Goal: Task Accomplishment & Management: Manage account settings

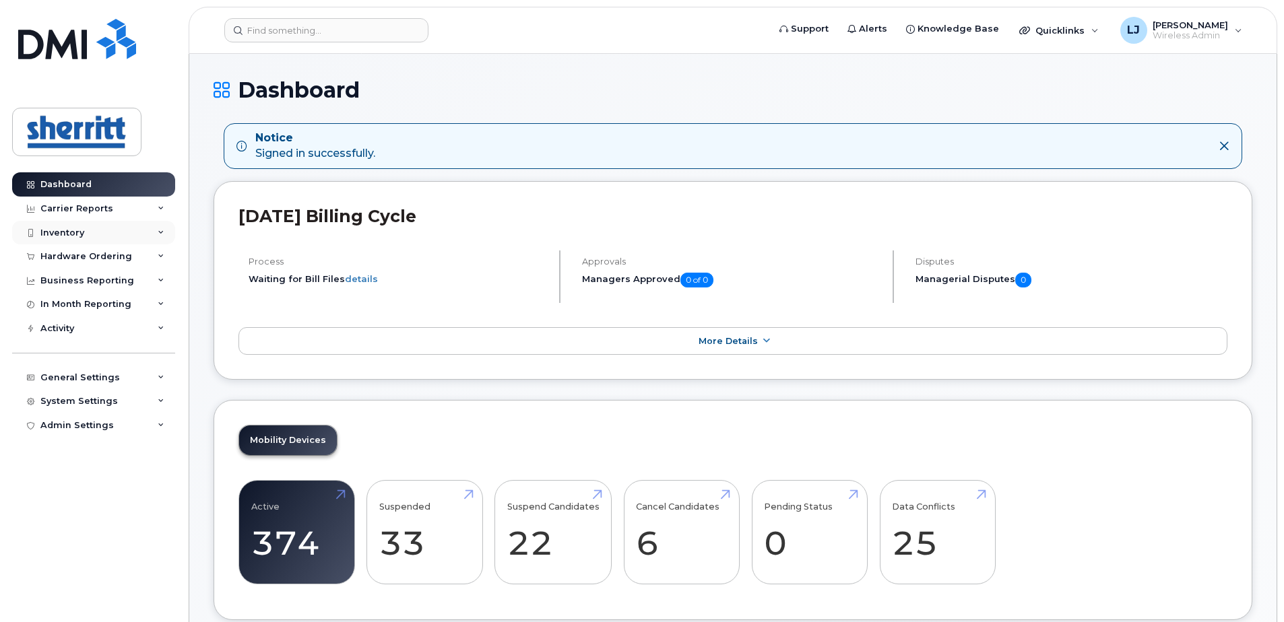
click at [73, 230] on div "Inventory" at bounding box center [62, 233] width 44 height 11
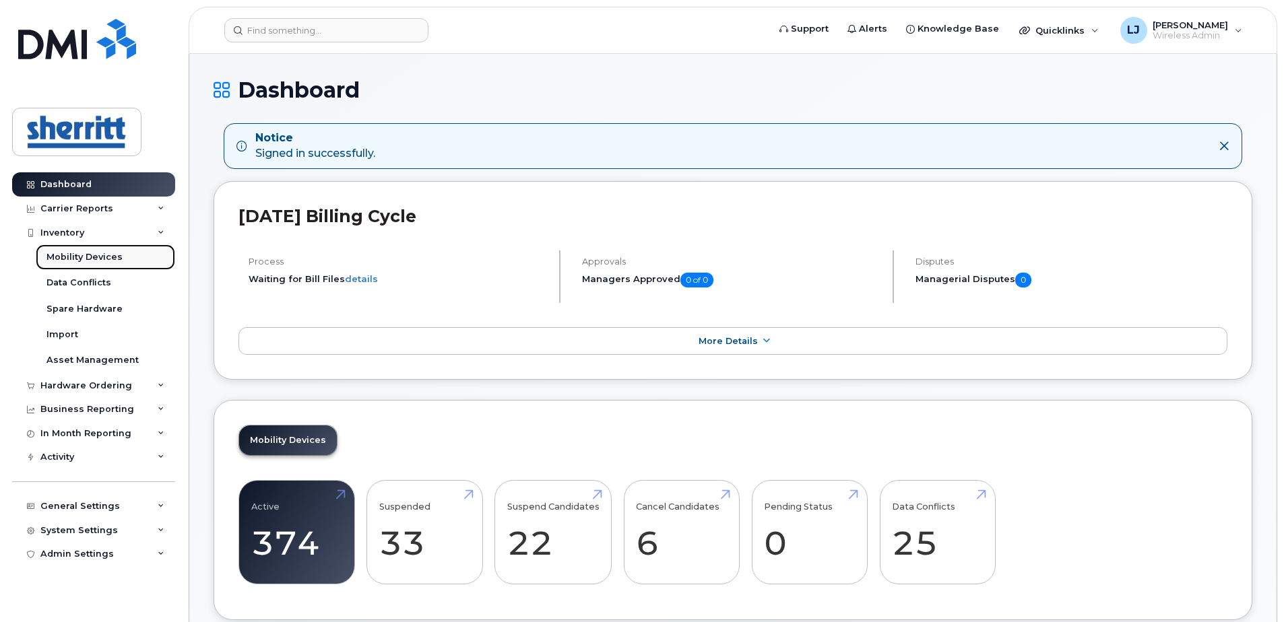
click at [98, 257] on div "Mobility Devices" at bounding box center [84, 257] width 76 height 12
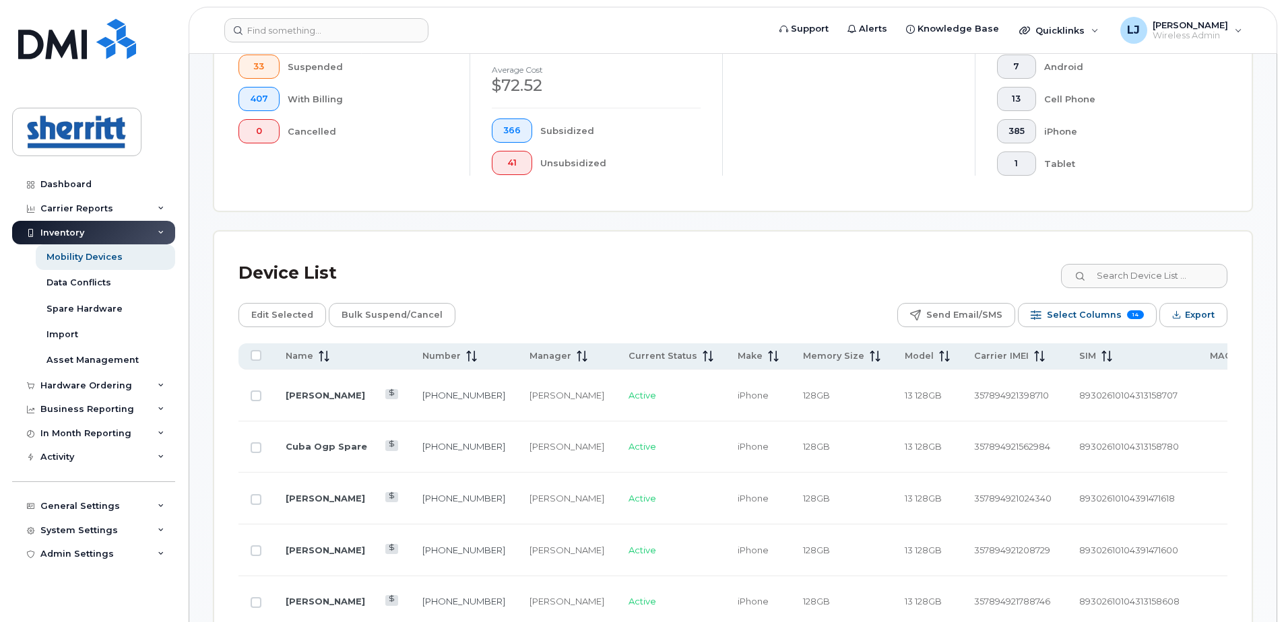
scroll to position [443, 0]
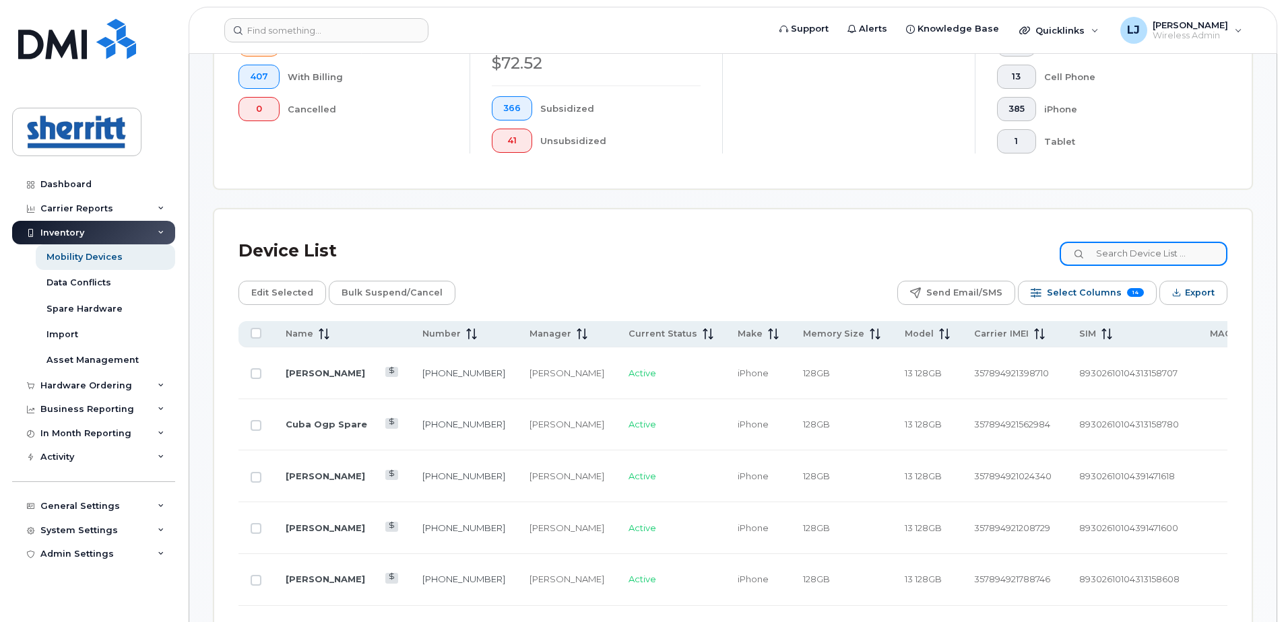
click at [1173, 253] on input at bounding box center [1144, 254] width 168 height 24
paste input "[PHONE_NUMBER]"
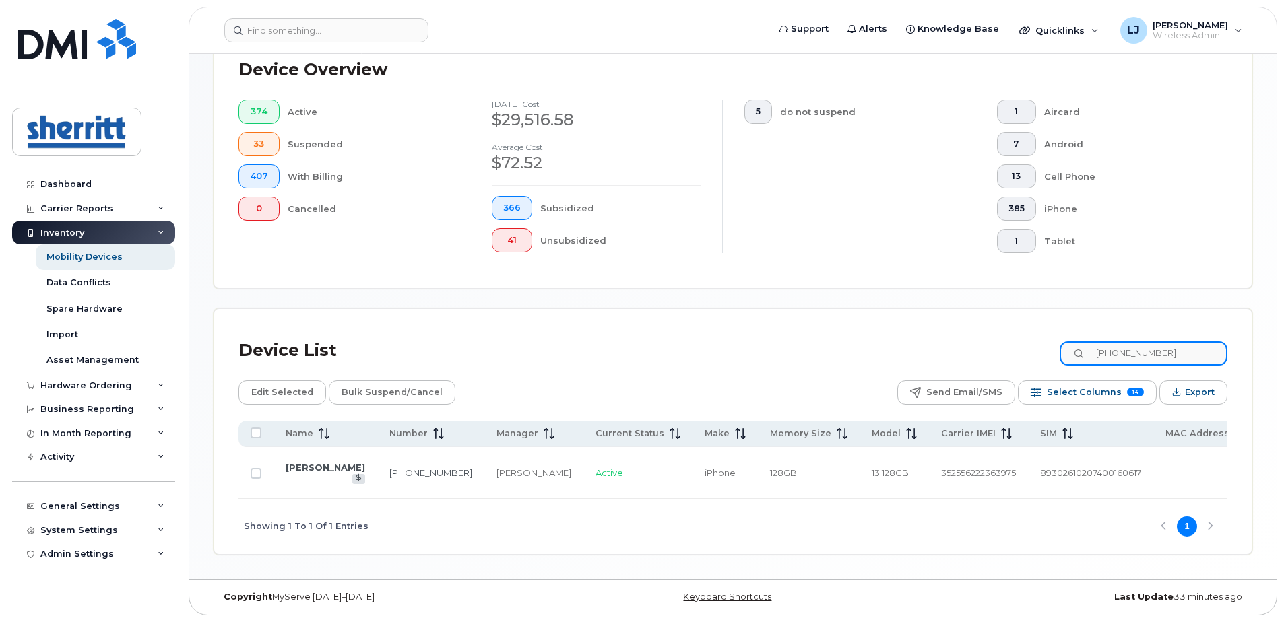
scroll to position [347, 0]
type input "[PHONE_NUMBER]"
click at [253, 471] on input "Row Unselected" at bounding box center [256, 473] width 11 height 11
checkbox input "true"
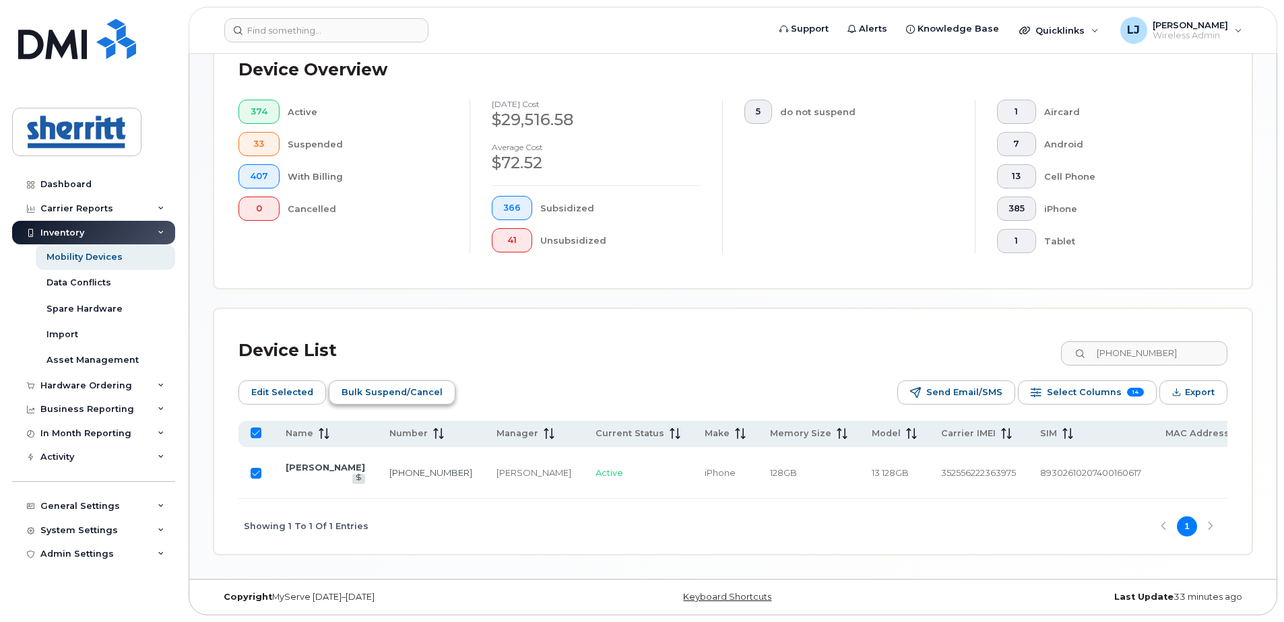
click at [411, 388] on span "Bulk Suspend/Cancel" at bounding box center [392, 393] width 101 height 20
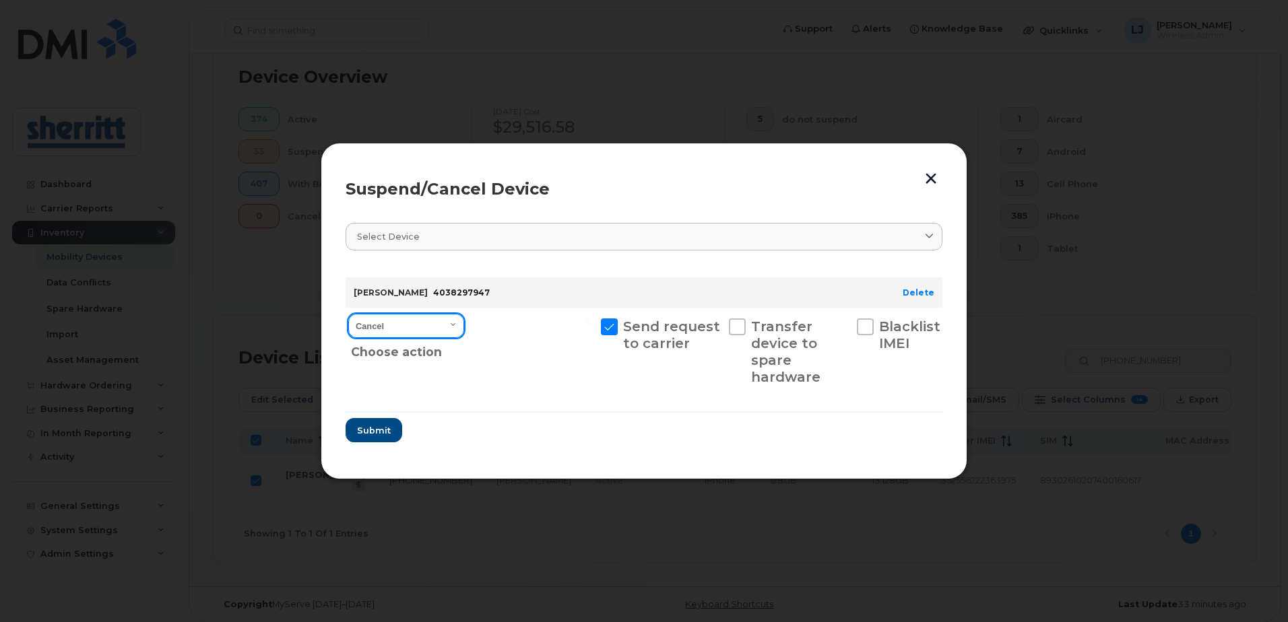
click at [449, 322] on select "Cancel Suspend - Extend Suspension Suspend - Reduced Rate Suspend - Full Rate S…" at bounding box center [406, 326] width 116 height 24
select select "[object Object]"
click at [348, 314] on select "Cancel Suspend - Extend Suspension Suspend - Reduced Rate Suspend - Full Rate S…" at bounding box center [406, 326] width 116 height 24
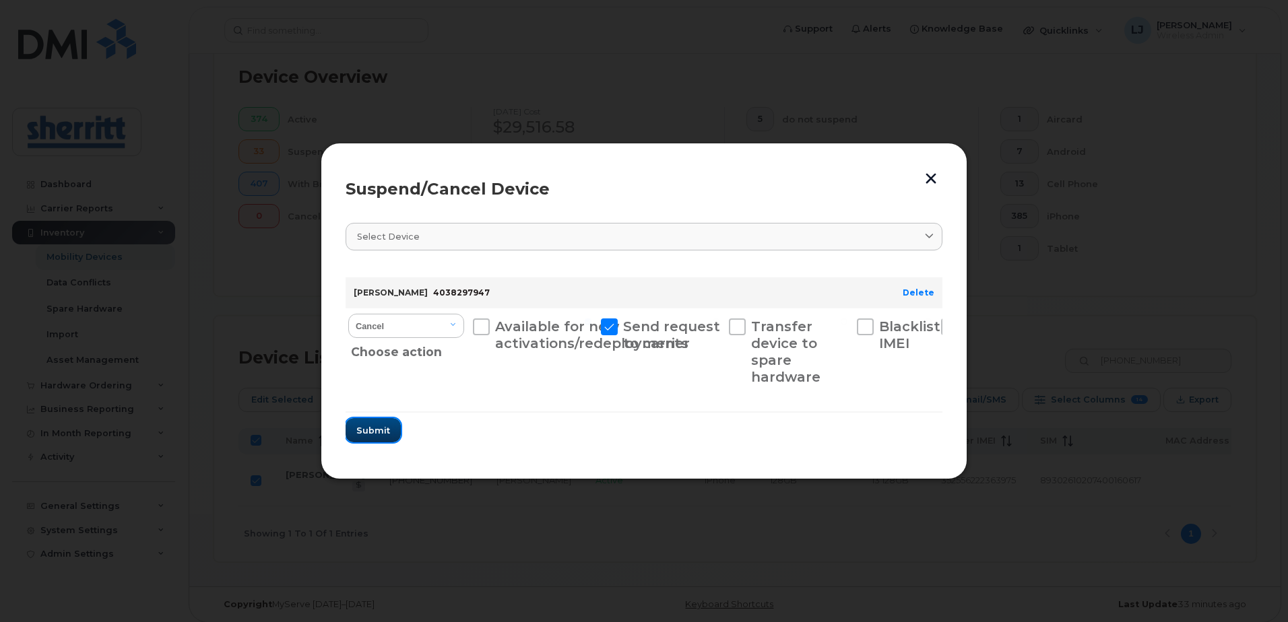
click at [383, 432] on span "Submit" at bounding box center [373, 430] width 34 height 13
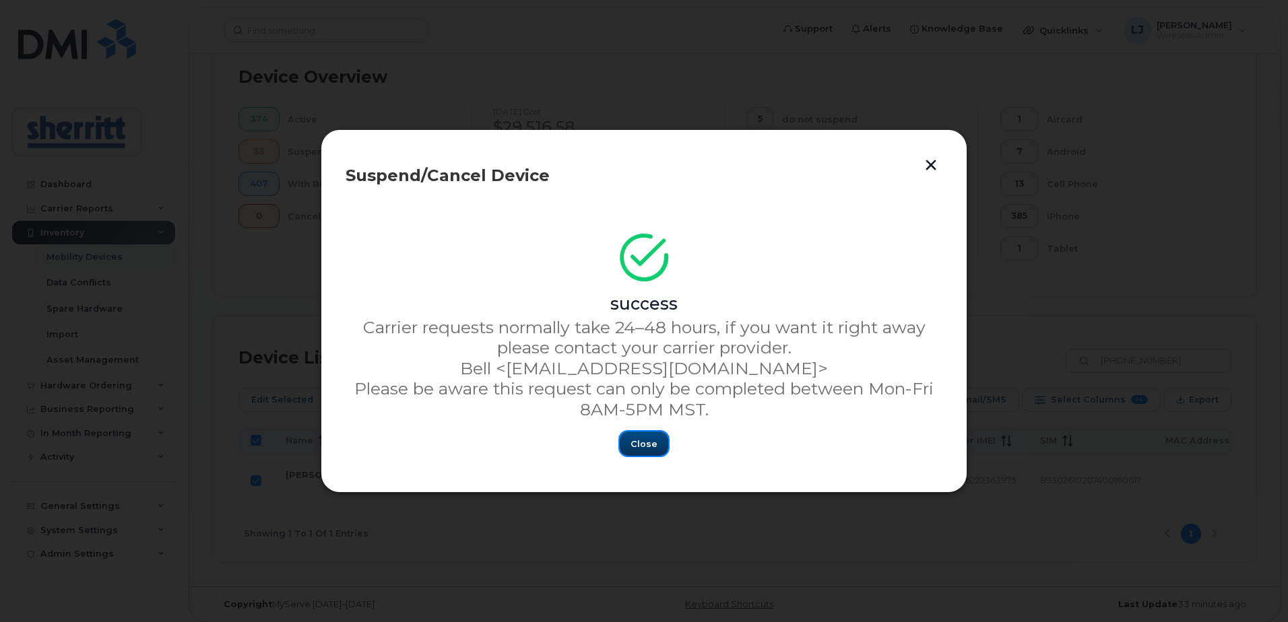
click at [645, 443] on span "Close" at bounding box center [644, 444] width 27 height 13
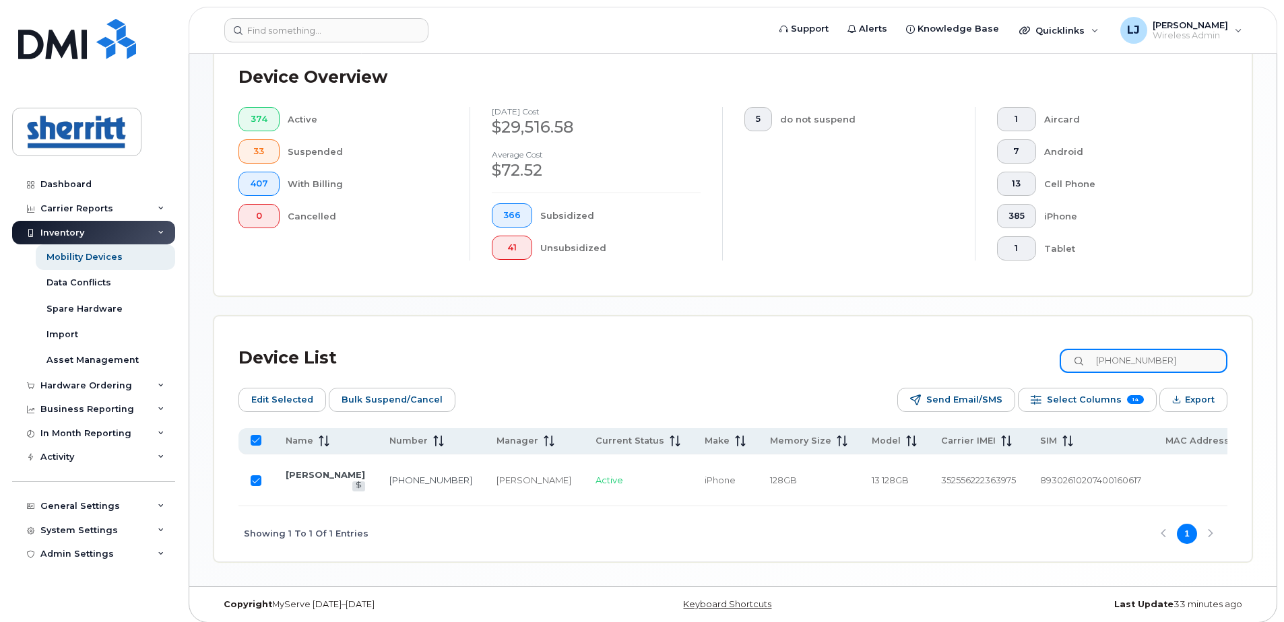
drag, startPoint x: 1193, startPoint y: 362, endPoint x: 1071, endPoint y: 356, distance: 122.1
click at [1071, 356] on div "Device List 403-829-7947" at bounding box center [732, 358] width 989 height 35
drag, startPoint x: 1172, startPoint y: 359, endPoint x: 1089, endPoint y: 361, distance: 82.2
click at [1089, 361] on div "[PHONE_NUMBER]" at bounding box center [1144, 361] width 168 height 24
paste input "7-9093"
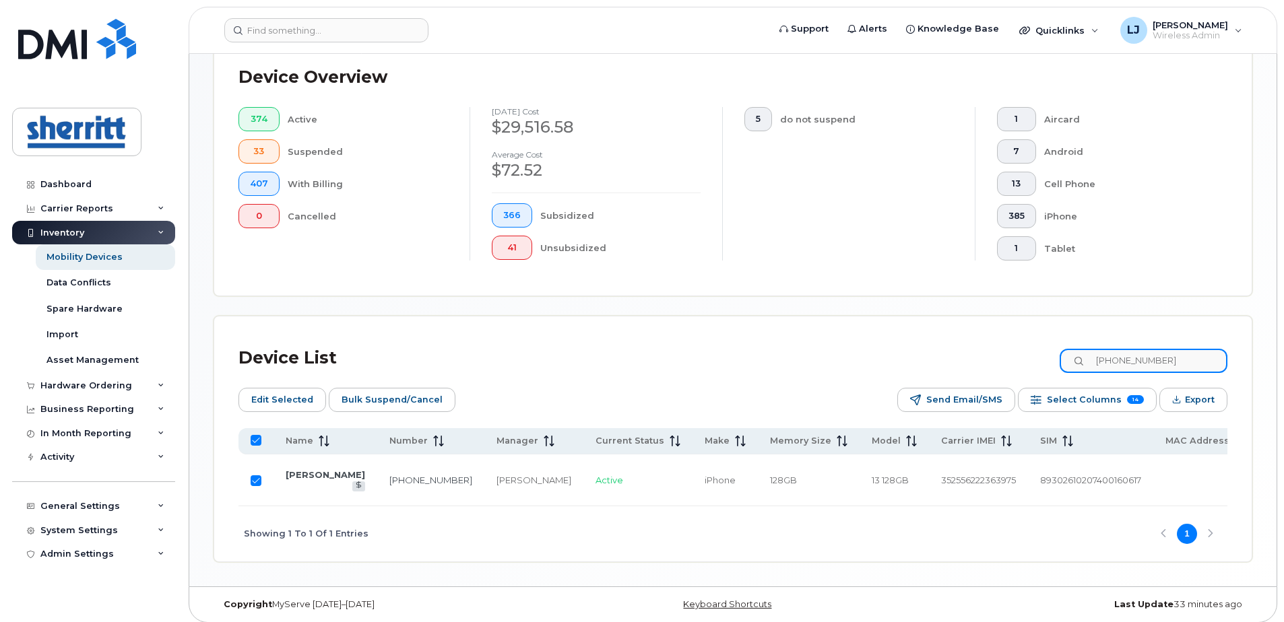
type input "[PHONE_NUMBER]"
checkbox input "false"
type input "[PHONE_NUMBER]"
click at [255, 485] on input "Row Unselected" at bounding box center [256, 481] width 11 height 11
checkbox input "true"
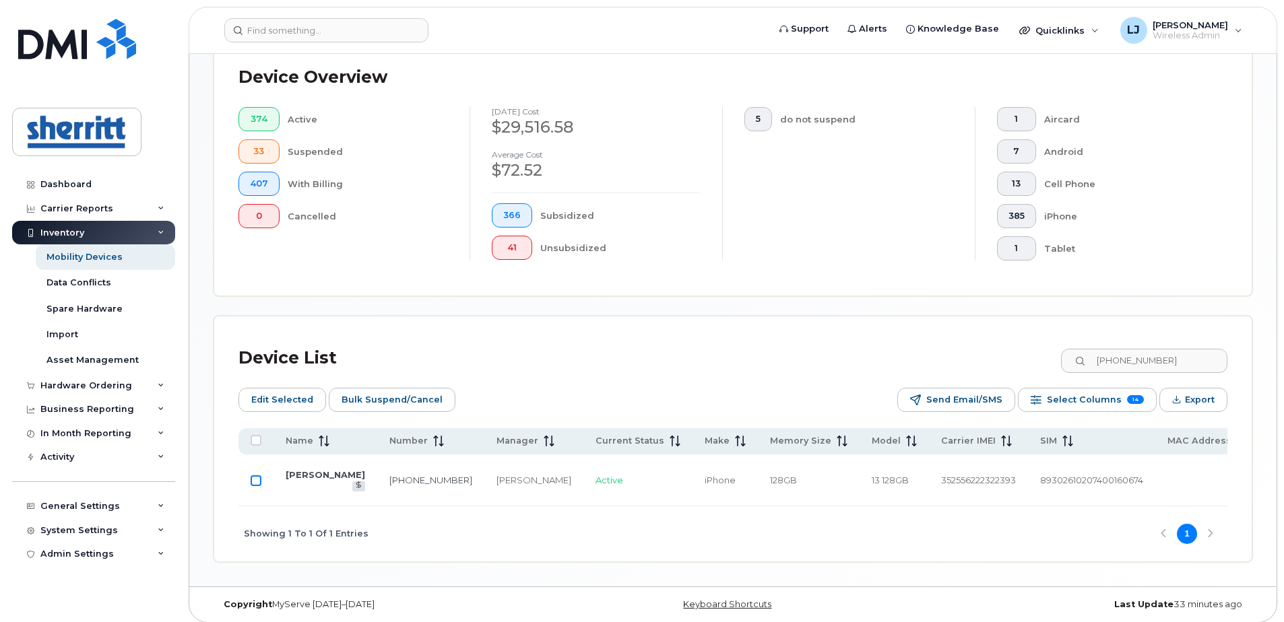
checkbox input "true"
click at [402, 400] on span "Bulk Suspend/Cancel" at bounding box center [392, 400] width 101 height 20
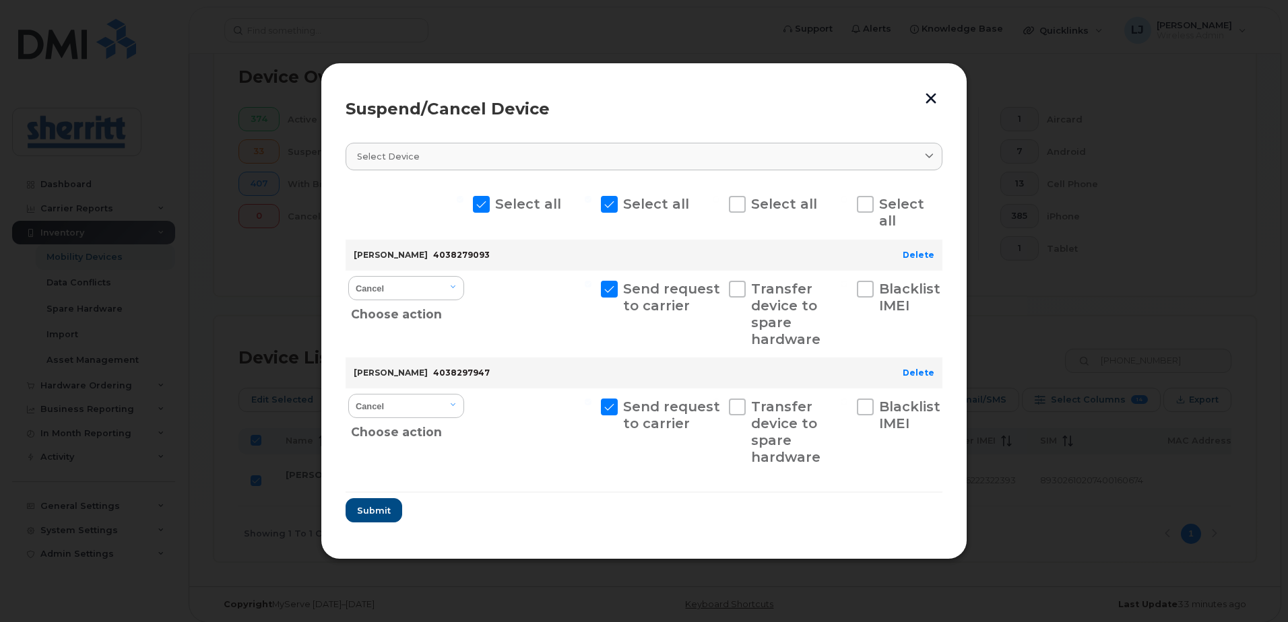
click at [930, 99] on button "button" at bounding box center [931, 98] width 20 height 22
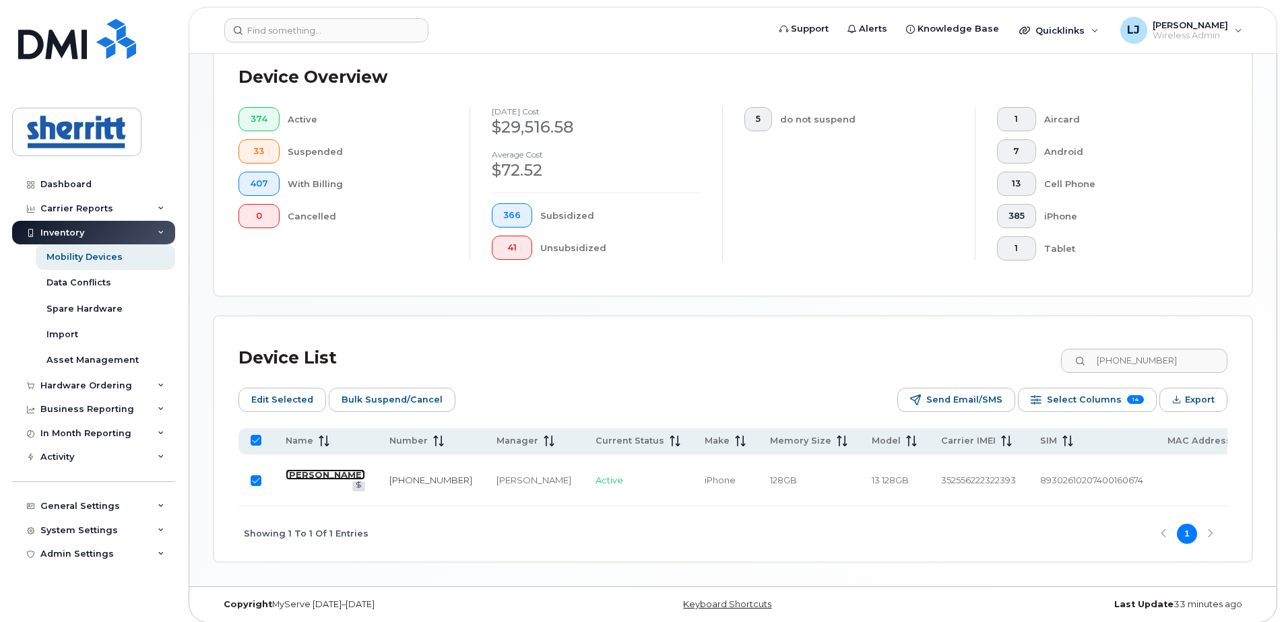
click at [306, 470] on link "[PERSON_NAME]" at bounding box center [325, 475] width 79 height 11
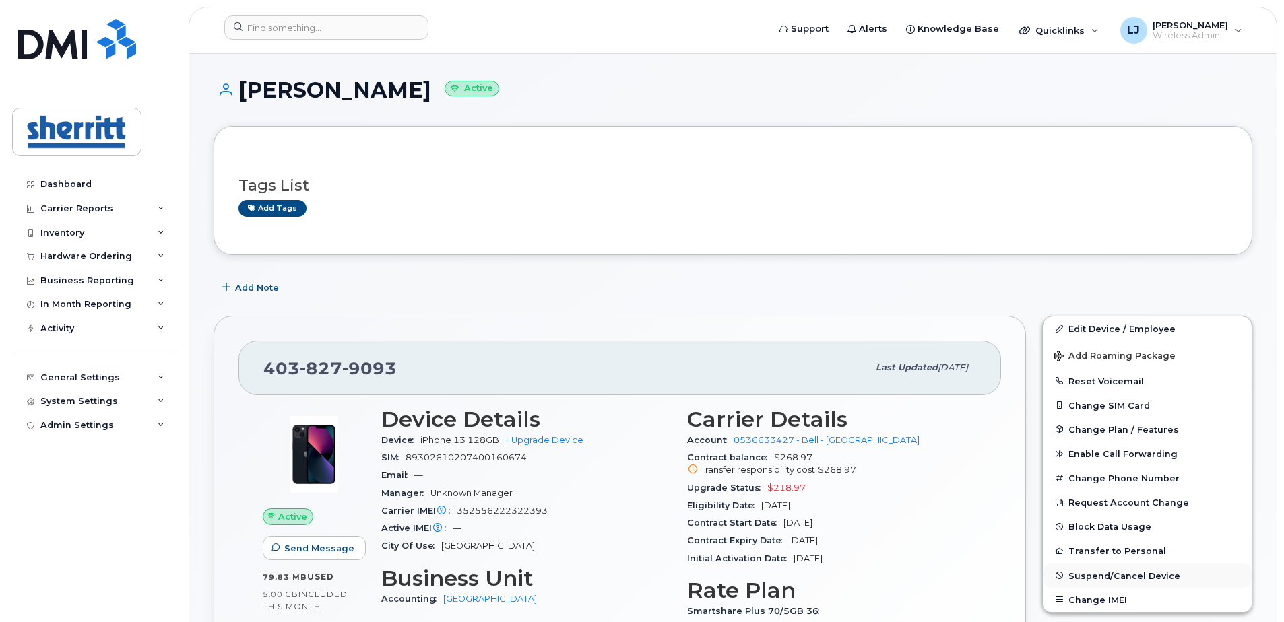
click at [1134, 573] on span "Suspend/Cancel Device" at bounding box center [1124, 576] width 112 height 10
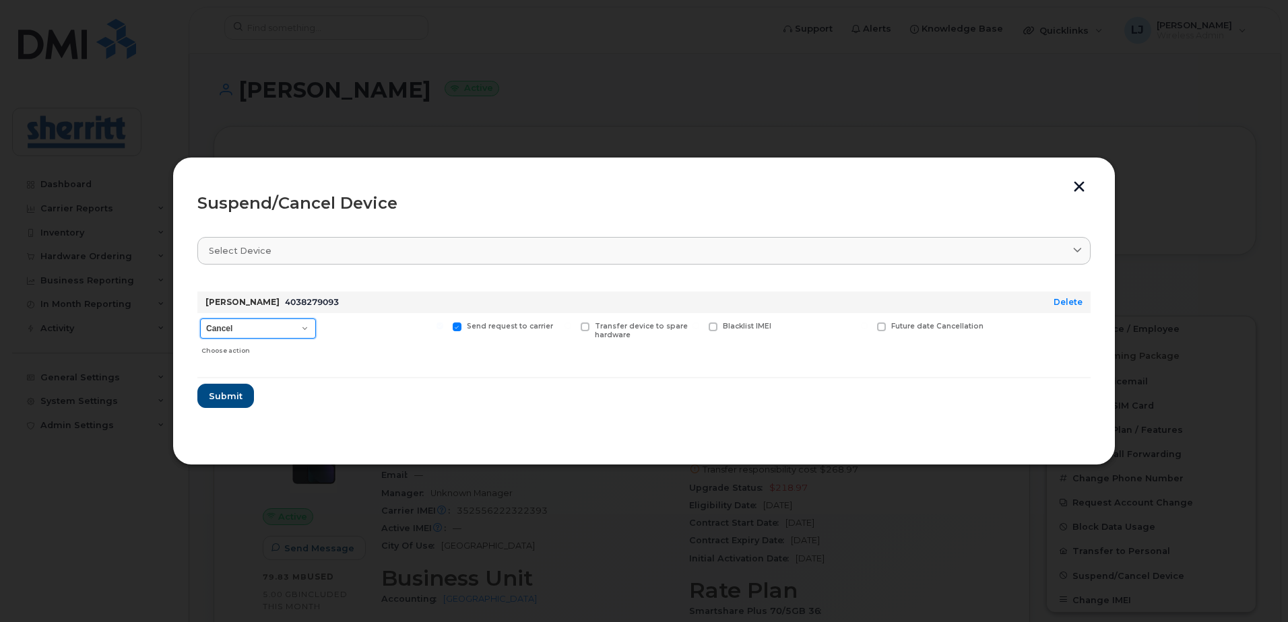
click at [300, 326] on select "Cancel Suspend - Extend Suspension Suspend - Reduced Rate Suspend - Full Rate S…" at bounding box center [258, 329] width 116 height 20
click at [200, 319] on select "Cancel Suspend - Extend Suspension Suspend - Reduced Rate Suspend - Full Rate S…" at bounding box center [258, 329] width 116 height 20
click at [304, 331] on select "Cancel Suspend - Extend Suspension Suspend - Reduced Rate Suspend - Full Rate S…" at bounding box center [258, 329] width 116 height 20
select select "[object Object]"
click at [200, 319] on select "Cancel Suspend - Extend Suspension Suspend - Reduced Rate Suspend - Full Rate S…" at bounding box center [258, 329] width 116 height 20
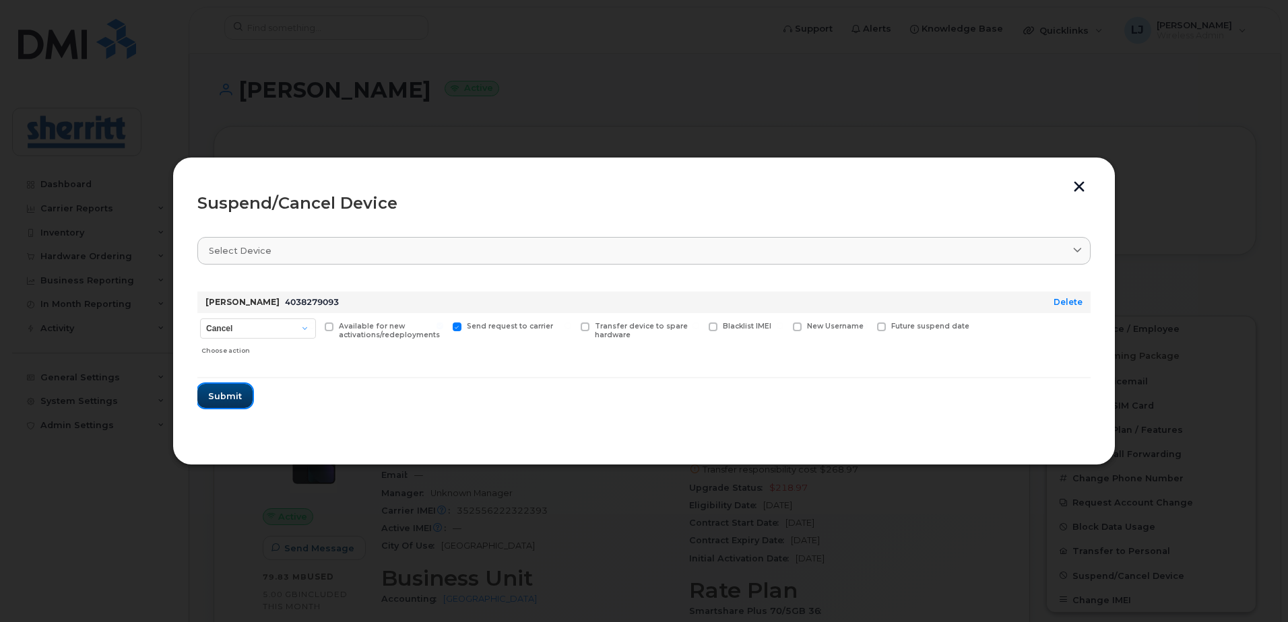
click at [228, 398] on span "Submit" at bounding box center [225, 396] width 34 height 13
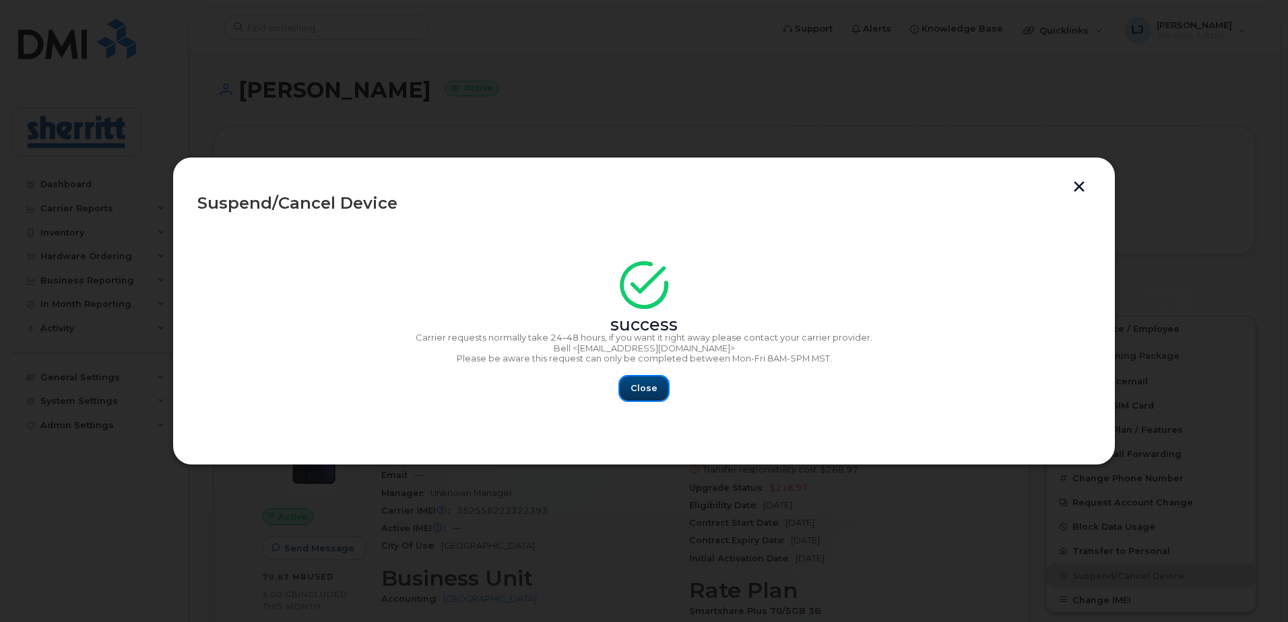
click at [647, 384] on span "Close" at bounding box center [644, 388] width 27 height 13
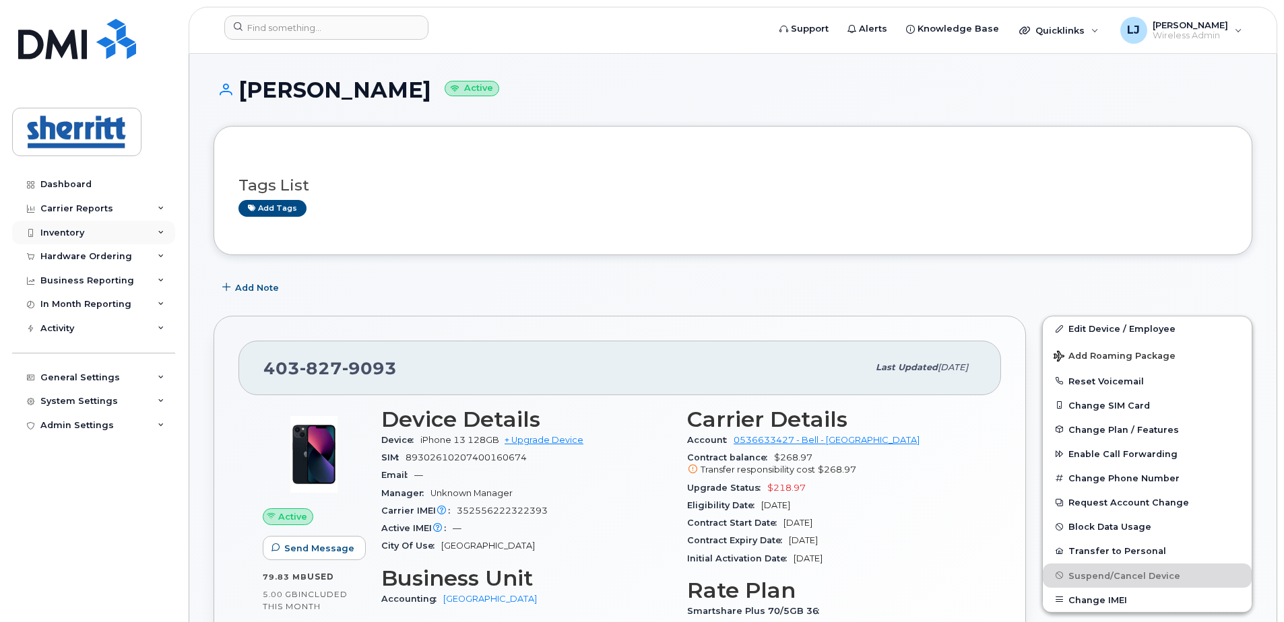
drag, startPoint x: 63, startPoint y: 231, endPoint x: 74, endPoint y: 234, distance: 11.9
click at [63, 231] on div "Inventory" at bounding box center [62, 233] width 44 height 11
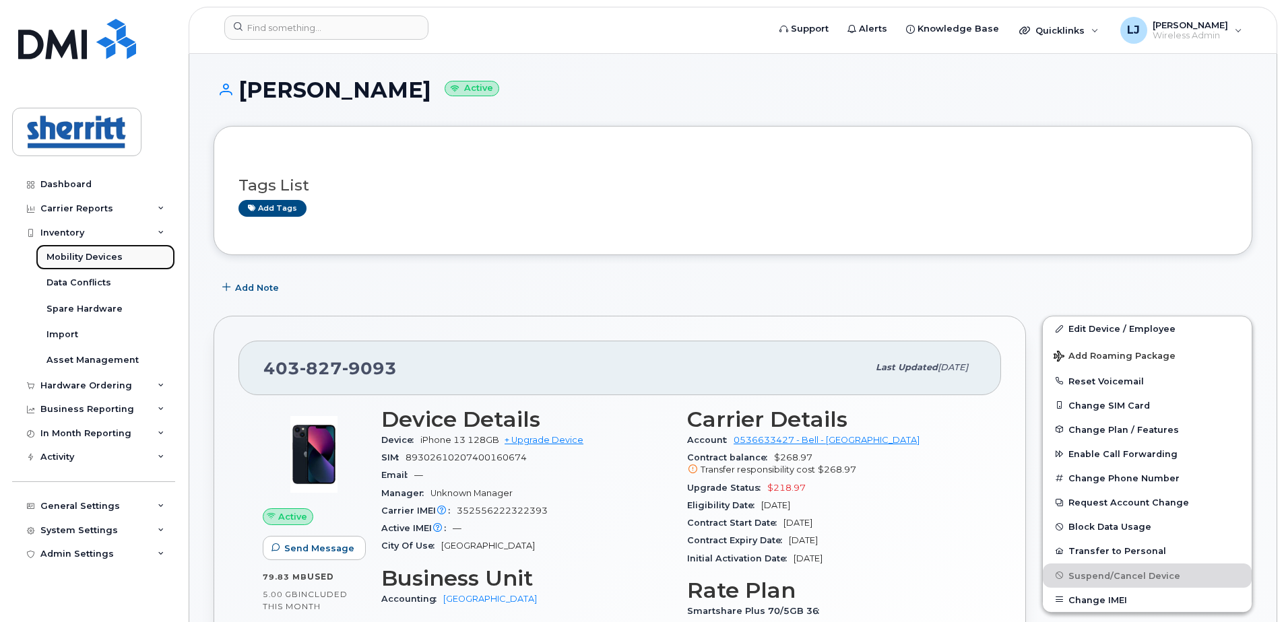
click at [76, 253] on div "Mobility Devices" at bounding box center [84, 257] width 76 height 12
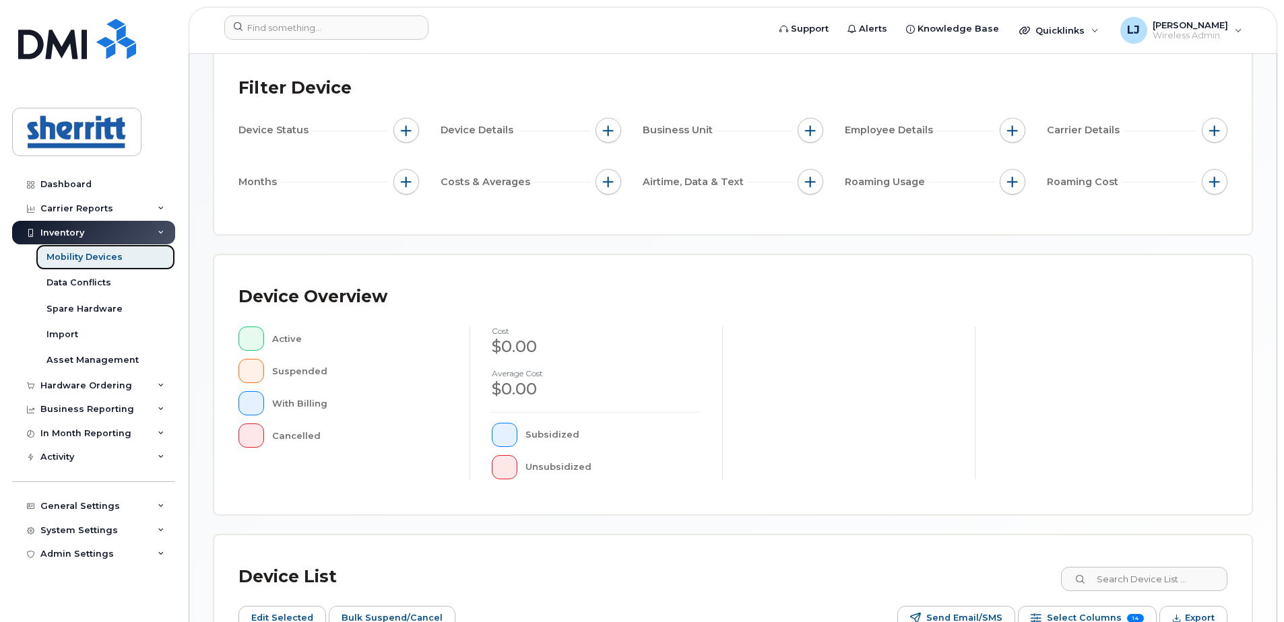
scroll to position [269, 0]
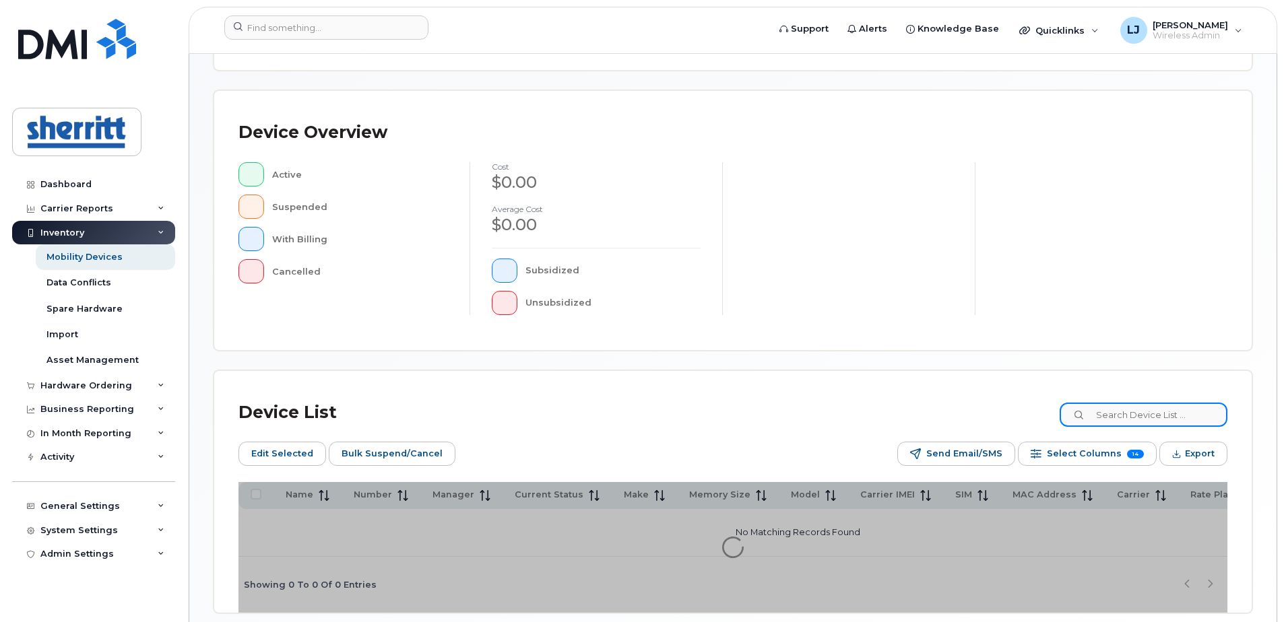
click at [1139, 411] on input at bounding box center [1144, 415] width 168 height 24
paste input "[PHONE_NUMBER]"
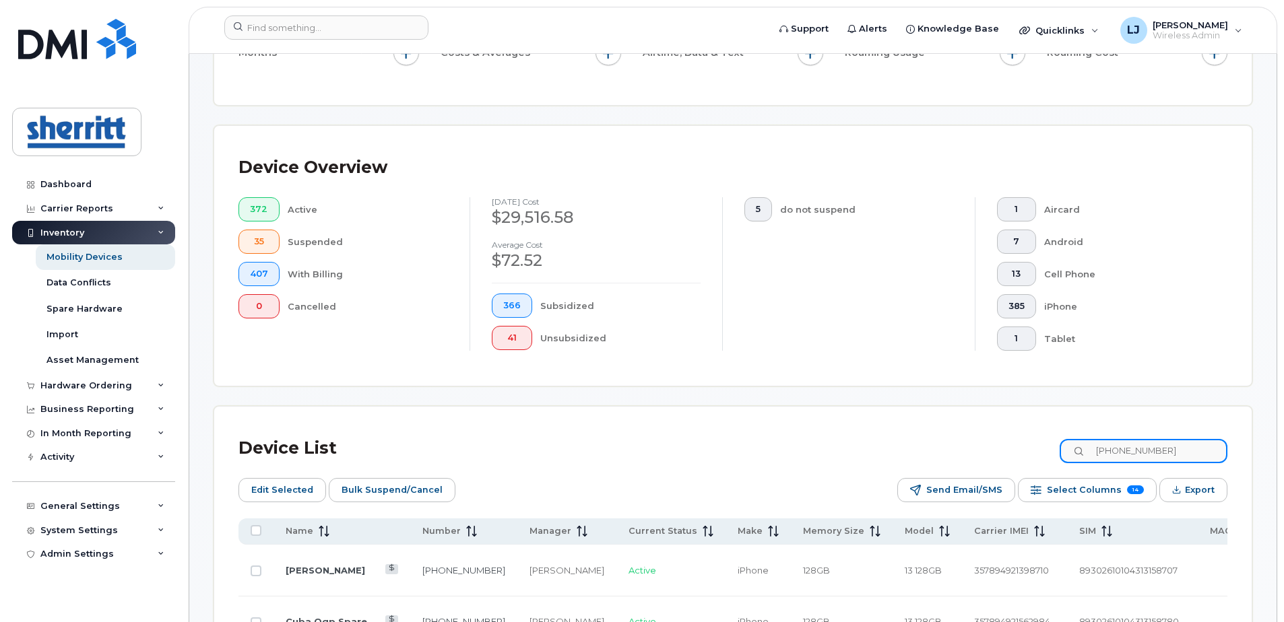
scroll to position [305, 0]
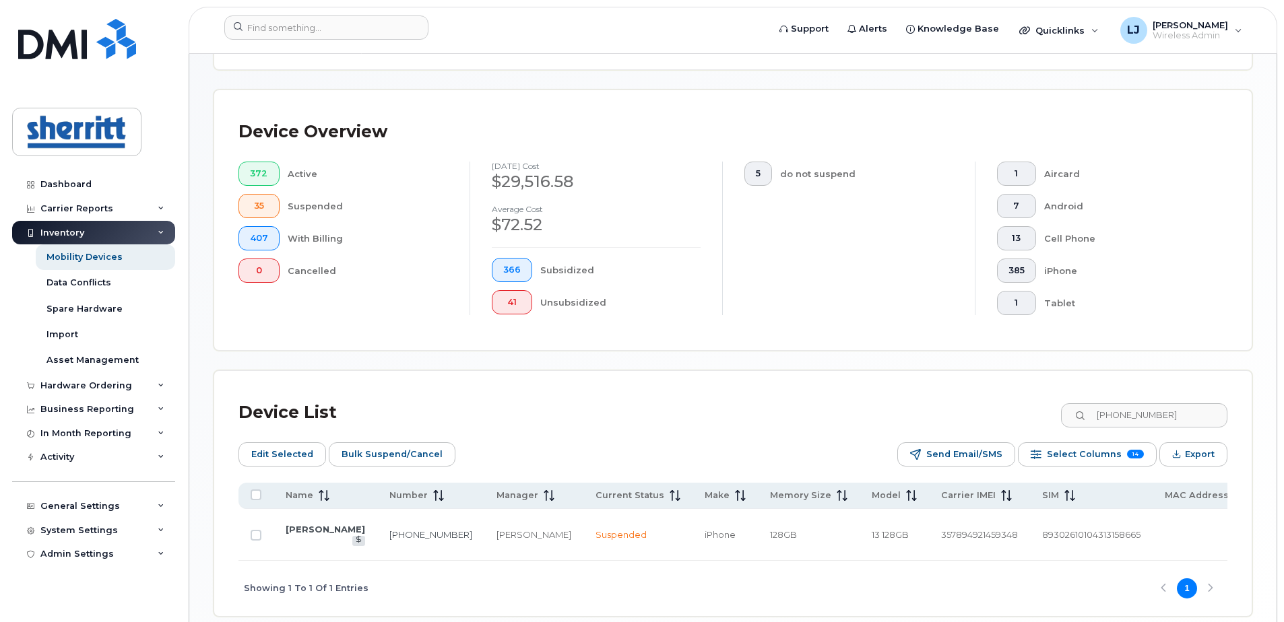
click at [833, 391] on div "Device List [PHONE_NUMBER] Edit Selected Bulk Suspend/Cancel Send Email/SMS Sel…" at bounding box center [732, 493] width 1037 height 245
drag, startPoint x: 1145, startPoint y: 413, endPoint x: 1172, endPoint y: 413, distance: 26.9
click at [1145, 413] on input "[PHONE_NUMBER]" at bounding box center [1144, 416] width 168 height 24
drag, startPoint x: 1186, startPoint y: 413, endPoint x: 1077, endPoint y: 410, distance: 109.2
click at [1077, 410] on input "[PHONE_NUMBER]" at bounding box center [1144, 416] width 168 height 24
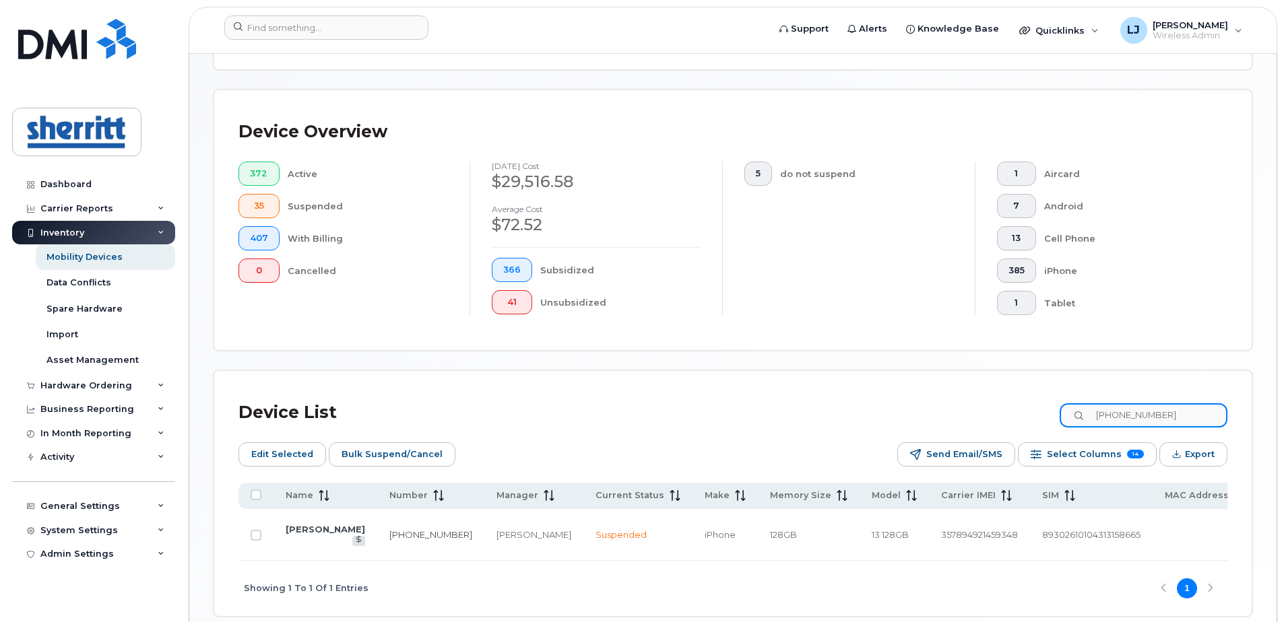
paste input "[PERSON_NAME]"
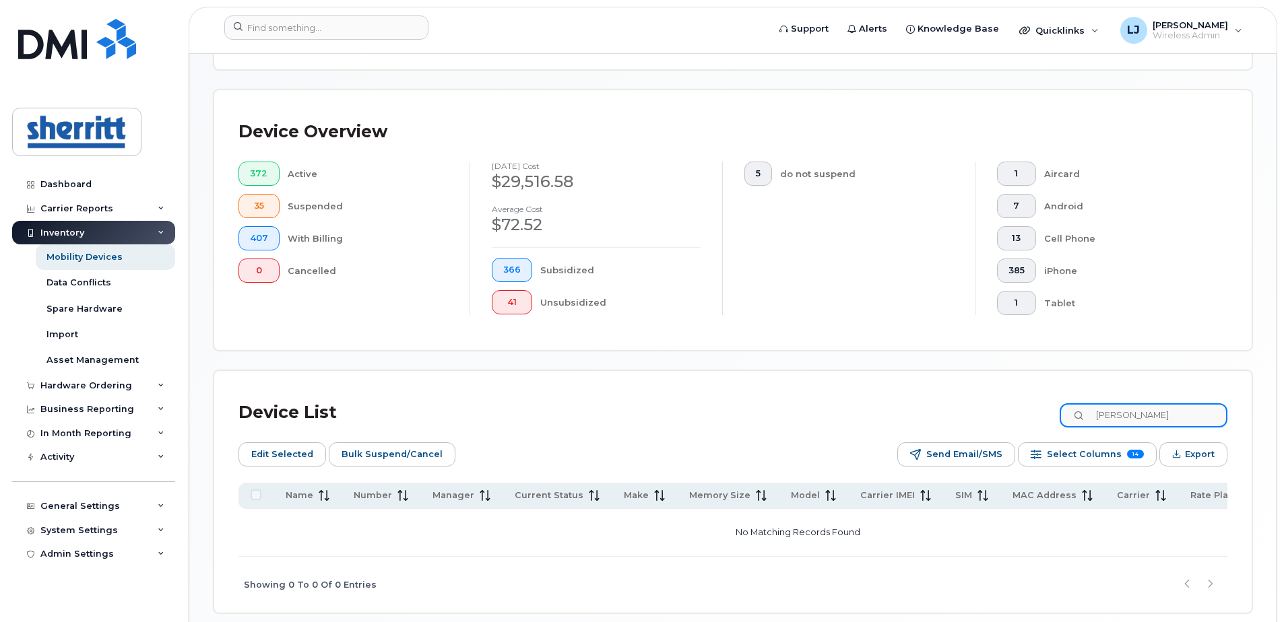
drag, startPoint x: 1194, startPoint y: 414, endPoint x: 1064, endPoint y: 415, distance: 129.4
click at [1064, 415] on div "Device List [PERSON_NAME]" at bounding box center [732, 412] width 989 height 35
paste input "[PERSON_NAME]"
drag, startPoint x: 1201, startPoint y: 417, endPoint x: 1079, endPoint y: 413, distance: 122.0
click at [1079, 414] on input "[PERSON_NAME]" at bounding box center [1144, 416] width 168 height 24
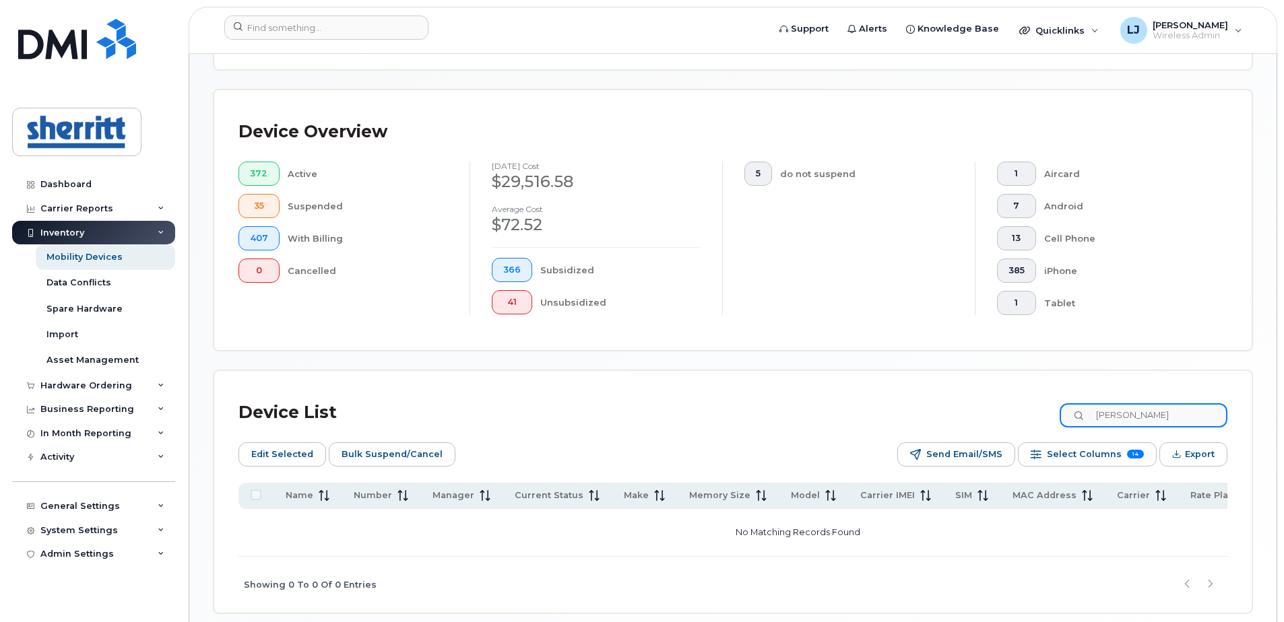
click at [1149, 420] on input "[PERSON_NAME]" at bounding box center [1144, 416] width 168 height 24
drag, startPoint x: 1142, startPoint y: 414, endPoint x: 1053, endPoint y: 409, distance: 89.1
click at [1056, 408] on div "Device List [PERSON_NAME]" at bounding box center [732, 412] width 989 height 35
paste input "[PERSON_NAME]"
click at [1176, 414] on input "[PERSON_NAME]" at bounding box center [1144, 416] width 168 height 24
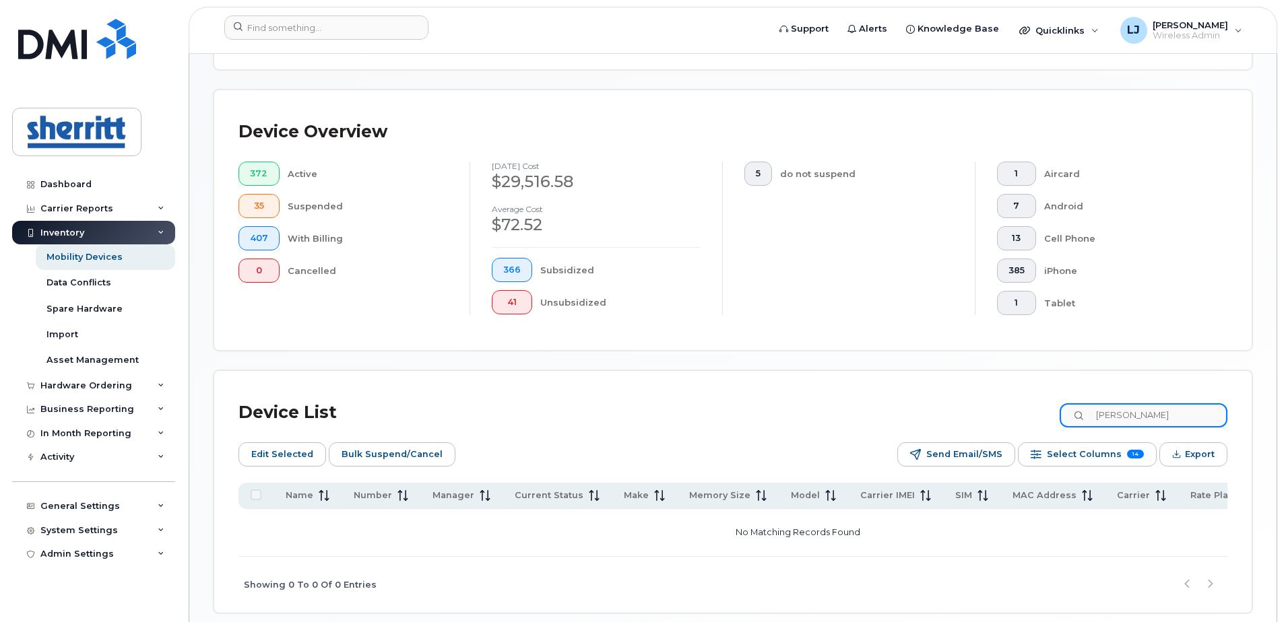
drag, startPoint x: 1097, startPoint y: 412, endPoint x: 1052, endPoint y: 409, distance: 45.3
click at [1052, 409] on div "Device List [PERSON_NAME]" at bounding box center [732, 412] width 989 height 35
paste input "Gbemisola Shita"
click at [1175, 415] on input "[PERSON_NAME]" at bounding box center [1144, 416] width 168 height 24
drag, startPoint x: 1191, startPoint y: 415, endPoint x: 1066, endPoint y: 415, distance: 124.6
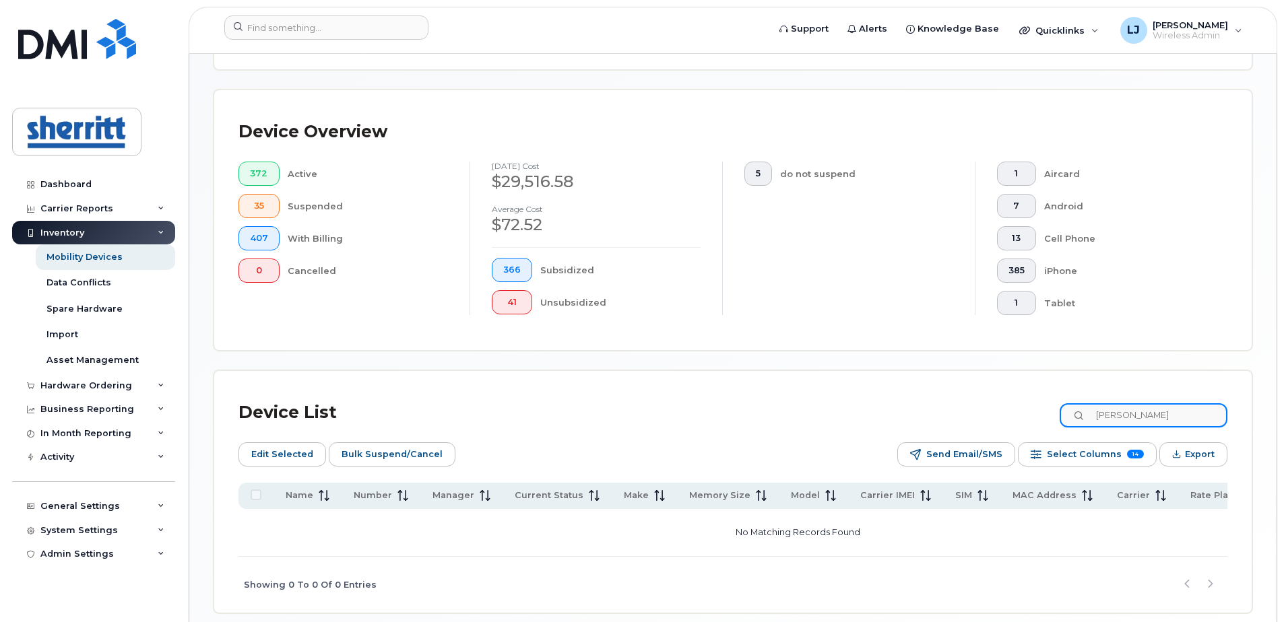
click at [1066, 415] on div "Device List [PERSON_NAME]" at bounding box center [732, 412] width 989 height 35
paste input "autier [PERSON_NAME]"
click at [1142, 416] on input "[PERSON_NAME]" at bounding box center [1144, 416] width 168 height 24
paste input "Allyza [PERSON_NAME]"
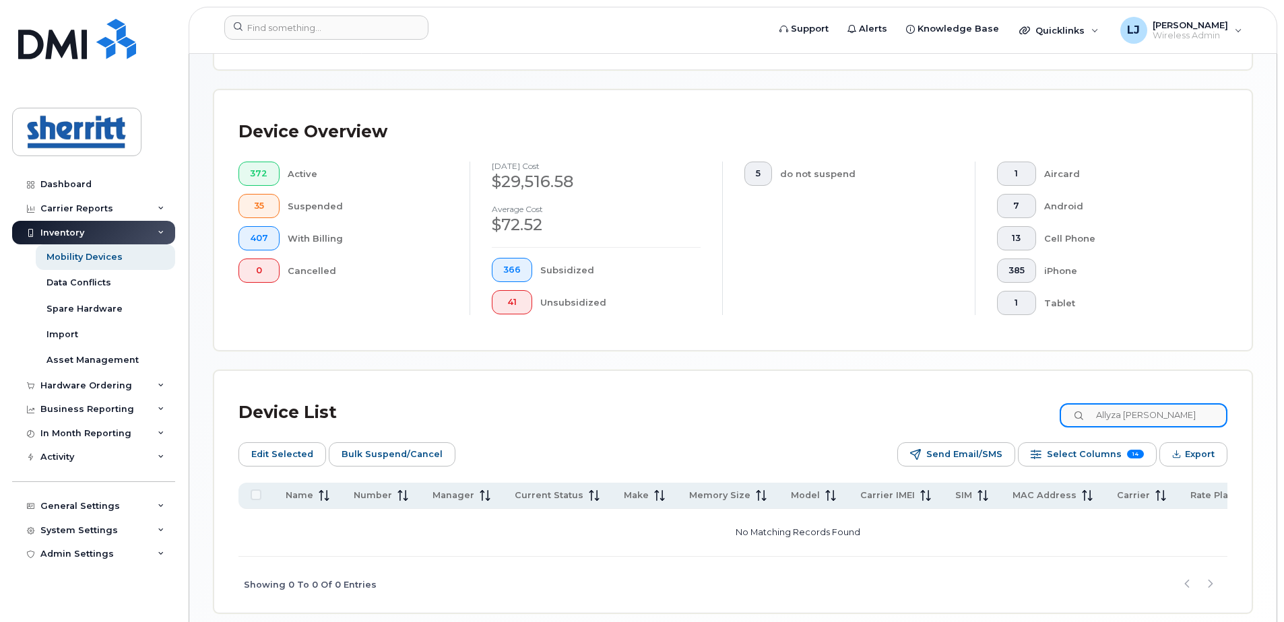
type input "Allyza [PERSON_NAME]"
click at [796, 449] on div "Edit Selected Bulk Suspend/Cancel Send Email/SMS Select Columns 14 Filter Refre…" at bounding box center [732, 455] width 989 height 24
